Goal: Task Accomplishment & Management: Use online tool/utility

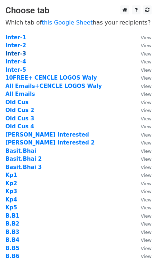
click at [21, 55] on strong "Inter-3" at bounding box center [15, 53] width 21 height 6
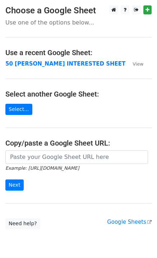
click at [27, 67] on td "50 [PERSON_NAME] INTERESTED SHEET" at bounding box center [65, 64] width 120 height 8
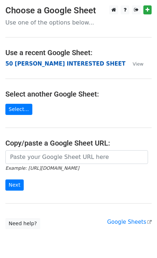
click at [30, 64] on strong "50 [PERSON_NAME] INTERESTED SHEET" at bounding box center [65, 64] width 120 height 6
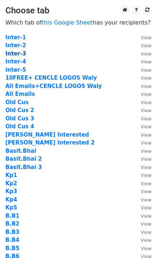
click at [21, 54] on strong "Inter-3" at bounding box center [15, 53] width 21 height 6
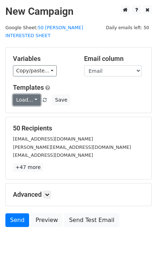
click at [32, 94] on link "Load..." at bounding box center [27, 99] width 28 height 11
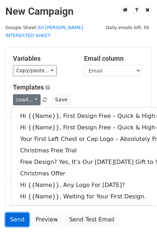
click at [21, 213] on link "Send" at bounding box center [17, 220] width 24 height 14
